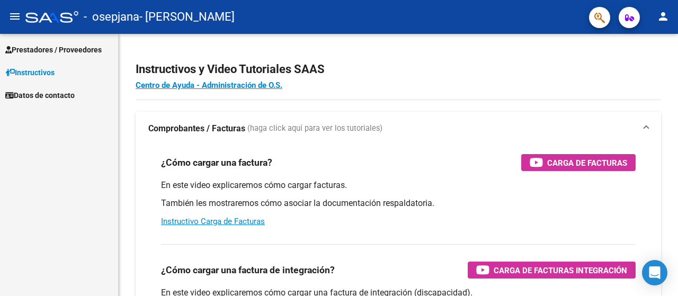
click at [58, 55] on span "Prestadores / Proveedores" at bounding box center [53, 50] width 96 height 12
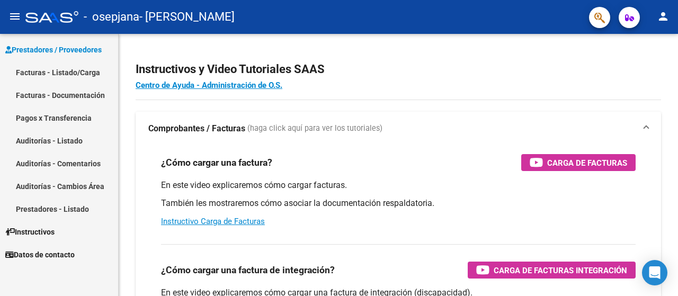
click at [55, 74] on link "Facturas - Listado/Carga" at bounding box center [59, 72] width 118 height 23
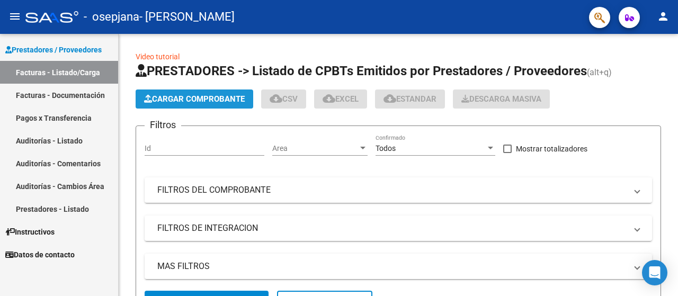
click at [196, 98] on span "Cargar Comprobante" at bounding box center [194, 99] width 101 height 10
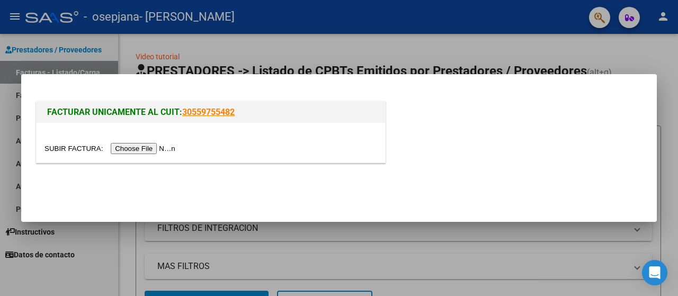
click at [144, 151] on input "file" at bounding box center [112, 148] width 134 height 11
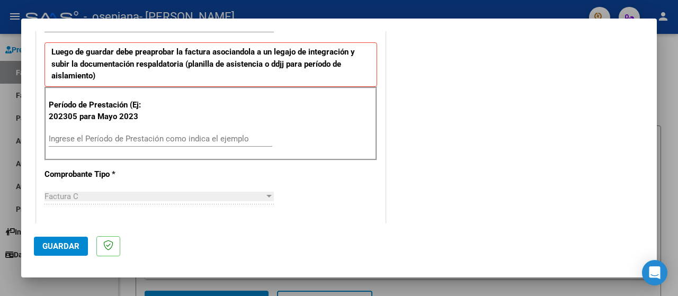
scroll to position [268, 0]
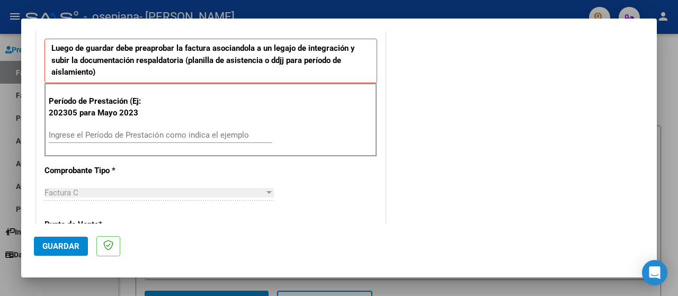
click at [132, 135] on input "Ingrese el Período de Prestación como indica el ejemplo" at bounding box center [161, 135] width 224 height 10
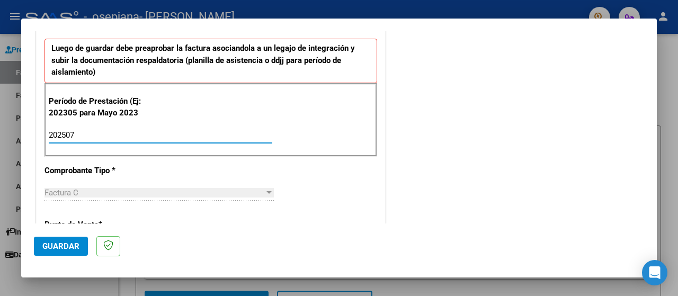
type input "202507"
click at [60, 242] on span "Guardar" at bounding box center [60, 247] width 37 height 10
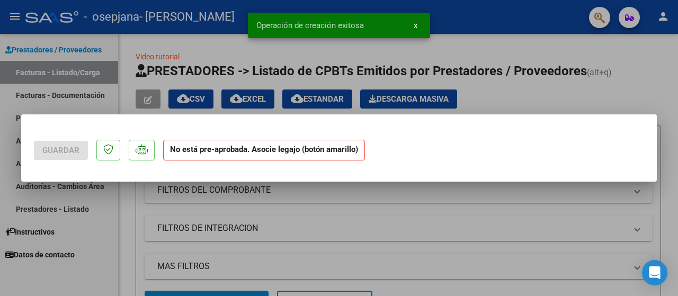
scroll to position [0, 0]
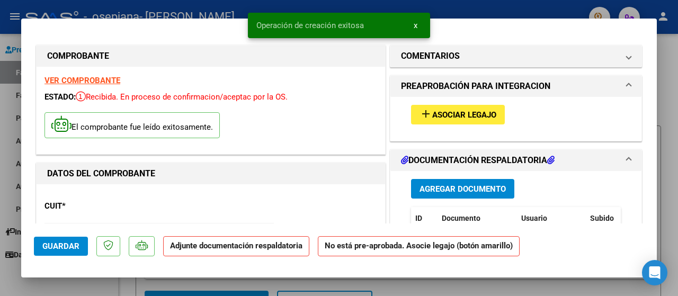
click at [447, 116] on span "Asociar Legajo" at bounding box center [464, 115] width 64 height 10
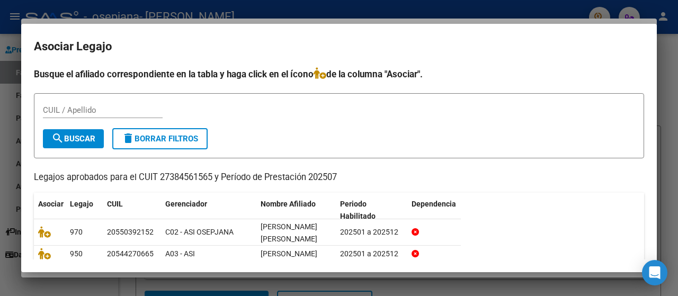
scroll to position [58, 0]
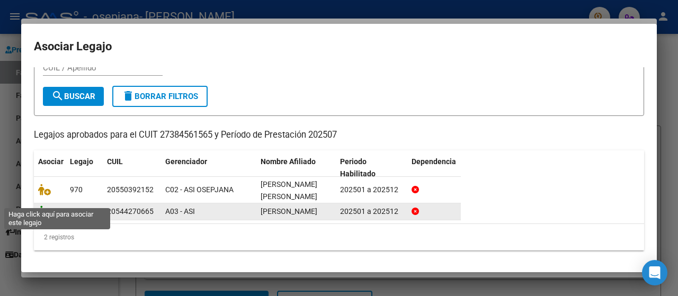
click at [50, 206] on icon at bounding box center [44, 212] width 13 height 12
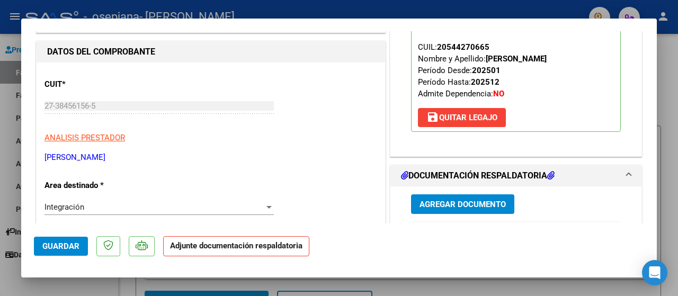
scroll to position [217, 0]
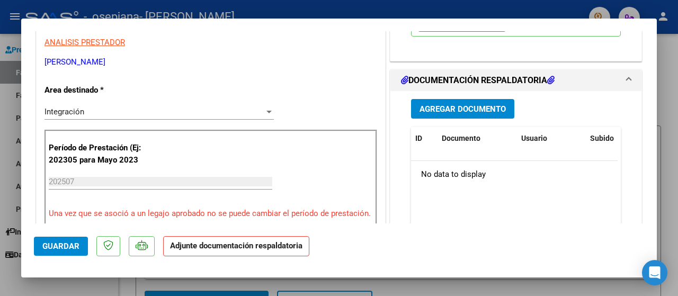
click at [454, 111] on span "Agregar Documento" at bounding box center [463, 109] width 86 height 10
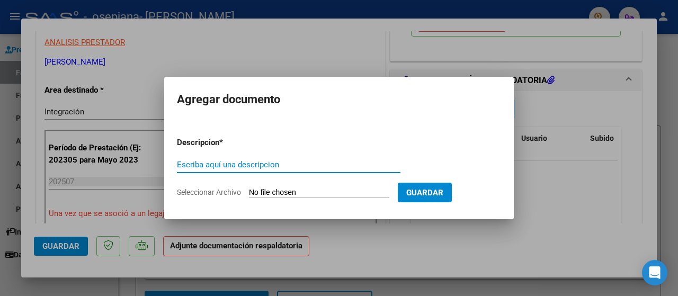
type input "O"
type input "PLANILLA DE ASISTENCIA"
click at [227, 191] on span "Seleccionar Archivo" at bounding box center [209, 192] width 64 height 8
click at [249, 191] on input "Seleccionar Archivo" at bounding box center [319, 193] width 140 height 10
type input "C:\fakepath\PLanilla julio scalise.pdf.pdf.pdf"
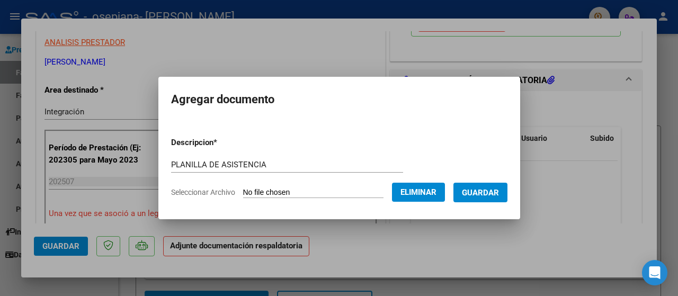
click at [508, 198] on button "Guardar" at bounding box center [481, 193] width 54 height 20
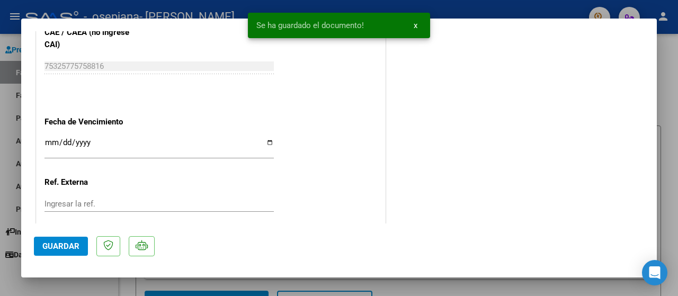
scroll to position [765, 0]
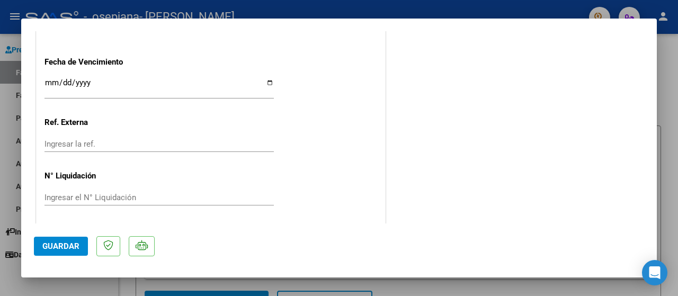
click at [49, 250] on span "Guardar" at bounding box center [60, 247] width 37 height 10
click at [56, 246] on span "Guardar" at bounding box center [60, 247] width 37 height 10
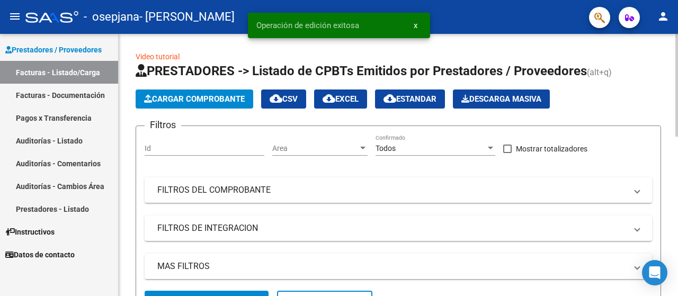
click at [171, 98] on span "Cargar Comprobante" at bounding box center [194, 99] width 101 height 10
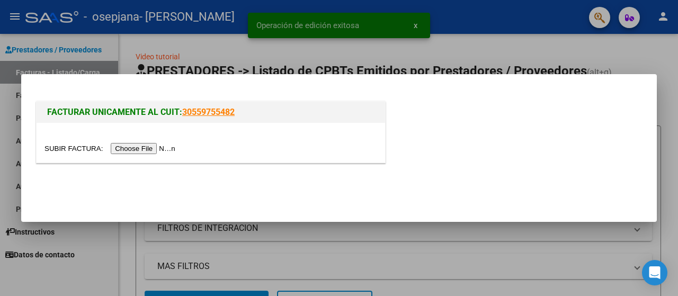
click at [158, 151] on input "file" at bounding box center [112, 148] width 134 height 11
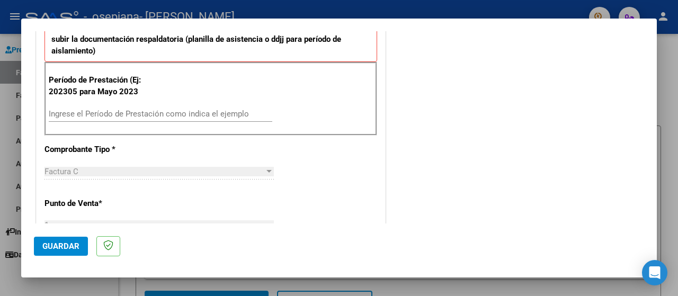
scroll to position [295, 0]
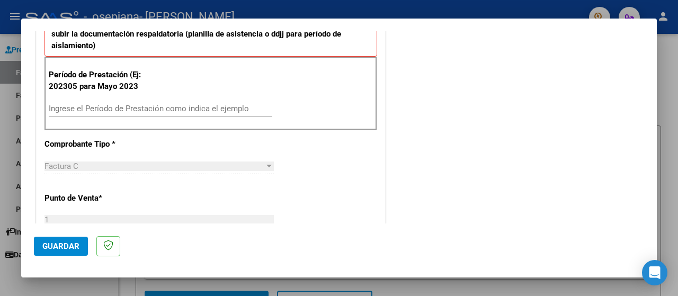
click at [194, 107] on input "Ingrese el Período de Prestación como indica el ejemplo" at bounding box center [161, 109] width 224 height 10
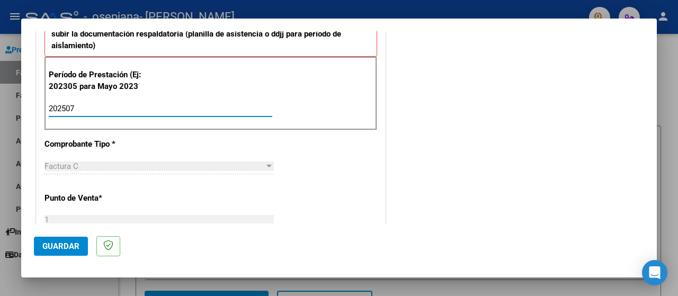
type input "202507"
click at [58, 256] on mat-dialog-actions "Guardar" at bounding box center [339, 245] width 610 height 42
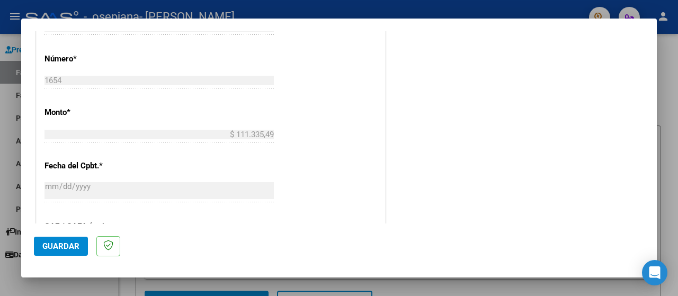
scroll to position [596, 0]
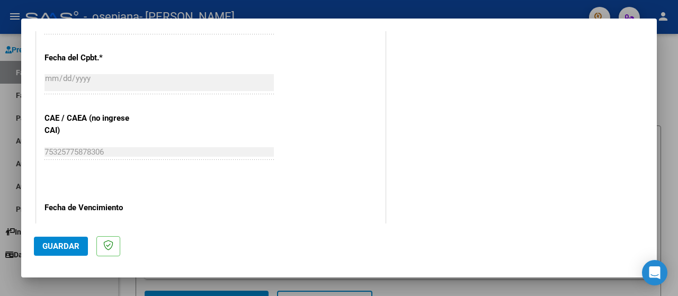
click at [43, 251] on span "Guardar" at bounding box center [60, 247] width 37 height 10
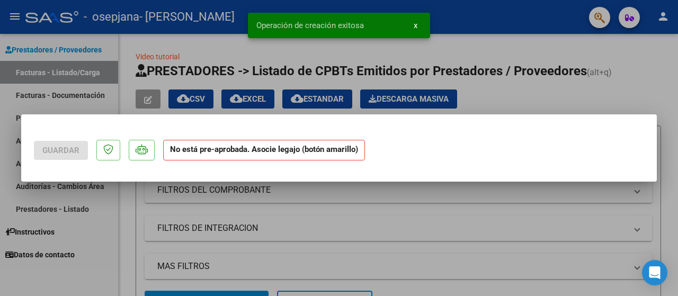
scroll to position [0, 0]
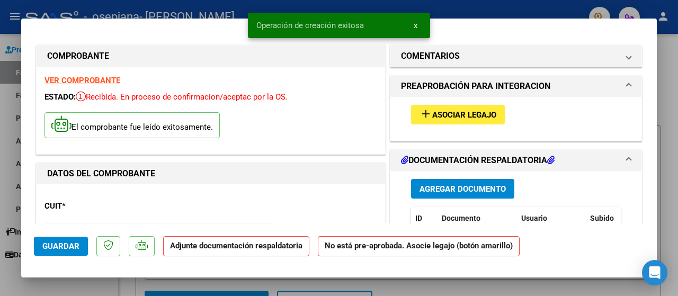
click at [465, 116] on span "Asociar Legajo" at bounding box center [464, 115] width 64 height 10
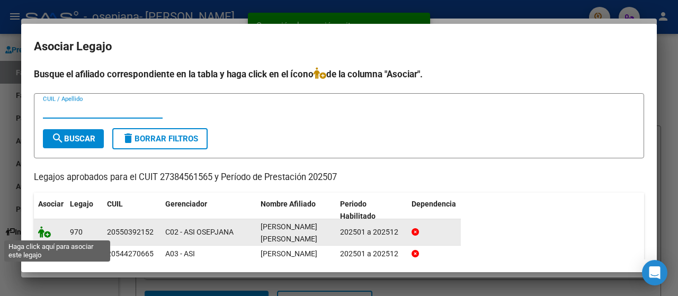
click at [46, 235] on icon at bounding box center [44, 232] width 13 height 12
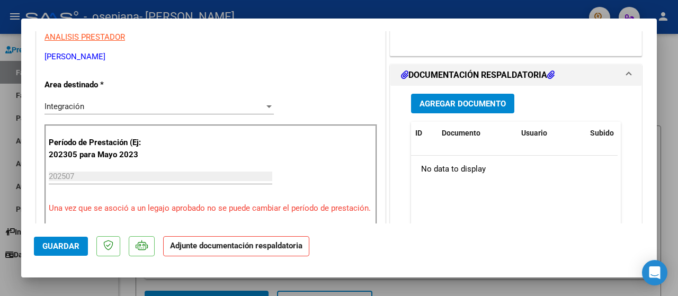
scroll to position [287, 0]
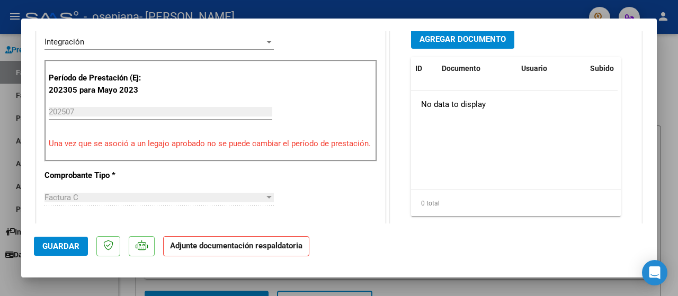
click at [456, 44] on span "Agregar Documento" at bounding box center [463, 39] width 86 height 10
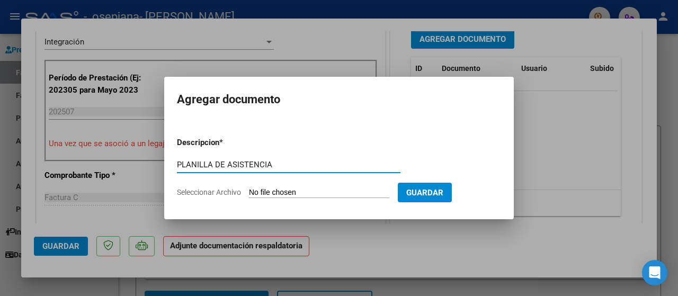
type input "PLANILLA DE ASISTENCIA"
click at [272, 193] on input "Seleccionar Archivo" at bounding box center [319, 193] width 140 height 10
type input "C:\fakepath\planilla guzman JULIO.pdf.pdf"
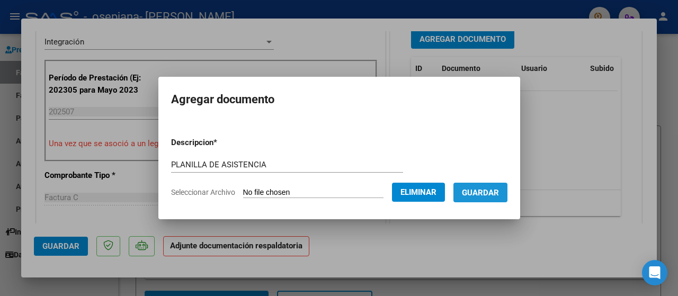
click at [489, 202] on button "Guardar" at bounding box center [481, 193] width 54 height 20
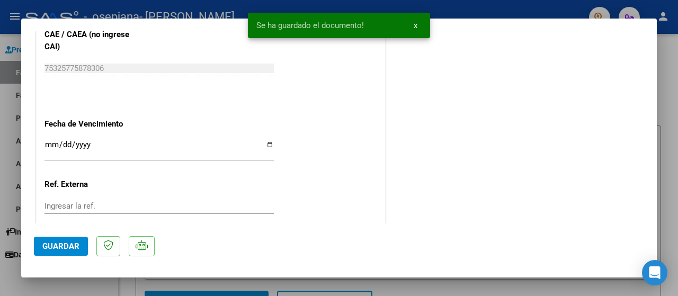
scroll to position [765, 0]
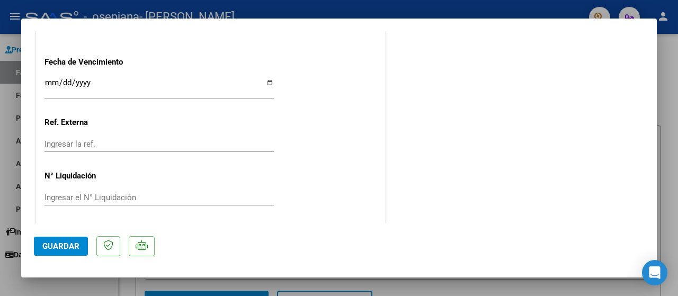
click at [74, 253] on button "Guardar" at bounding box center [61, 246] width 54 height 19
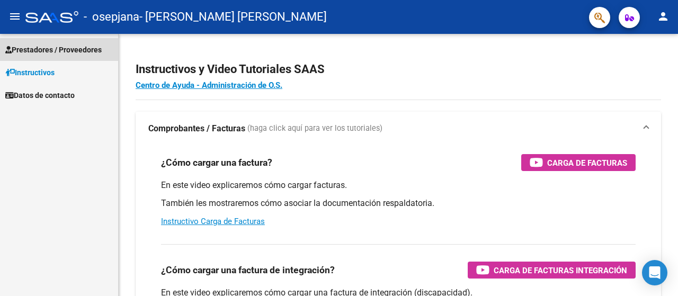
click at [27, 55] on span "Prestadores / Proveedores" at bounding box center [53, 50] width 96 height 12
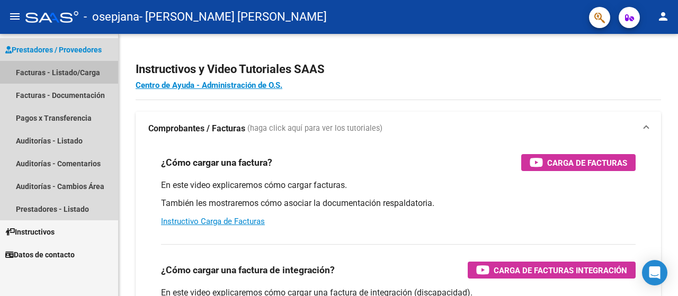
click at [53, 72] on link "Facturas - Listado/Carga" at bounding box center [59, 72] width 118 height 23
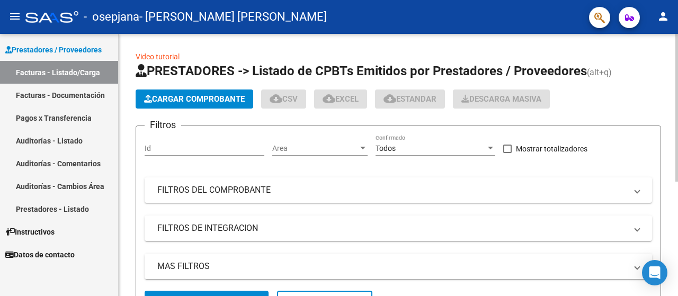
click at [678, 114] on div at bounding box center [677, 108] width 3 height 148
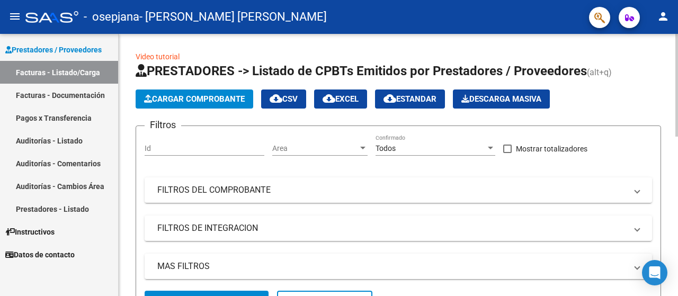
scroll to position [192, 0]
